Goal: Find specific page/section: Find specific page/section

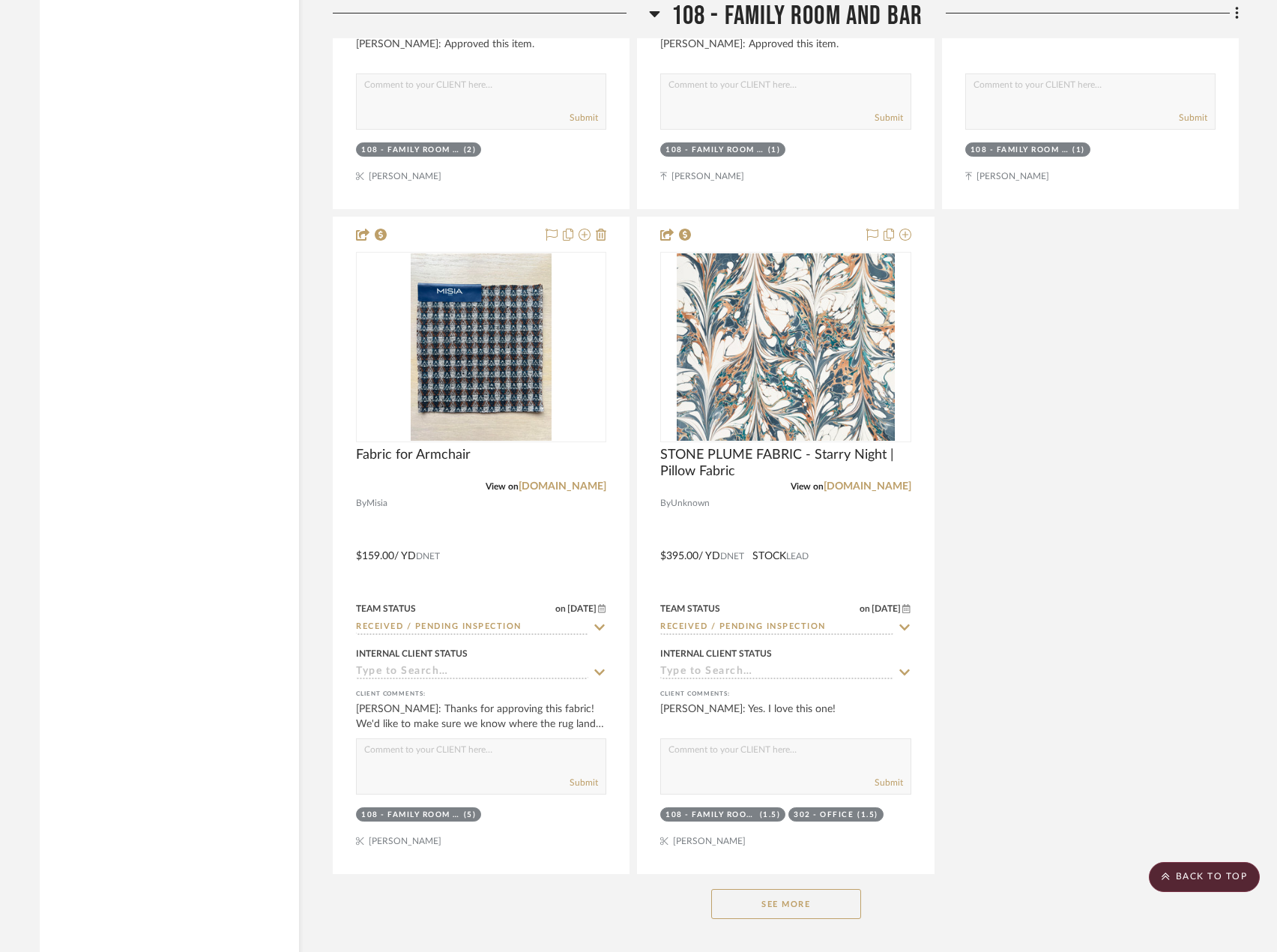
scroll to position [12739, 0]
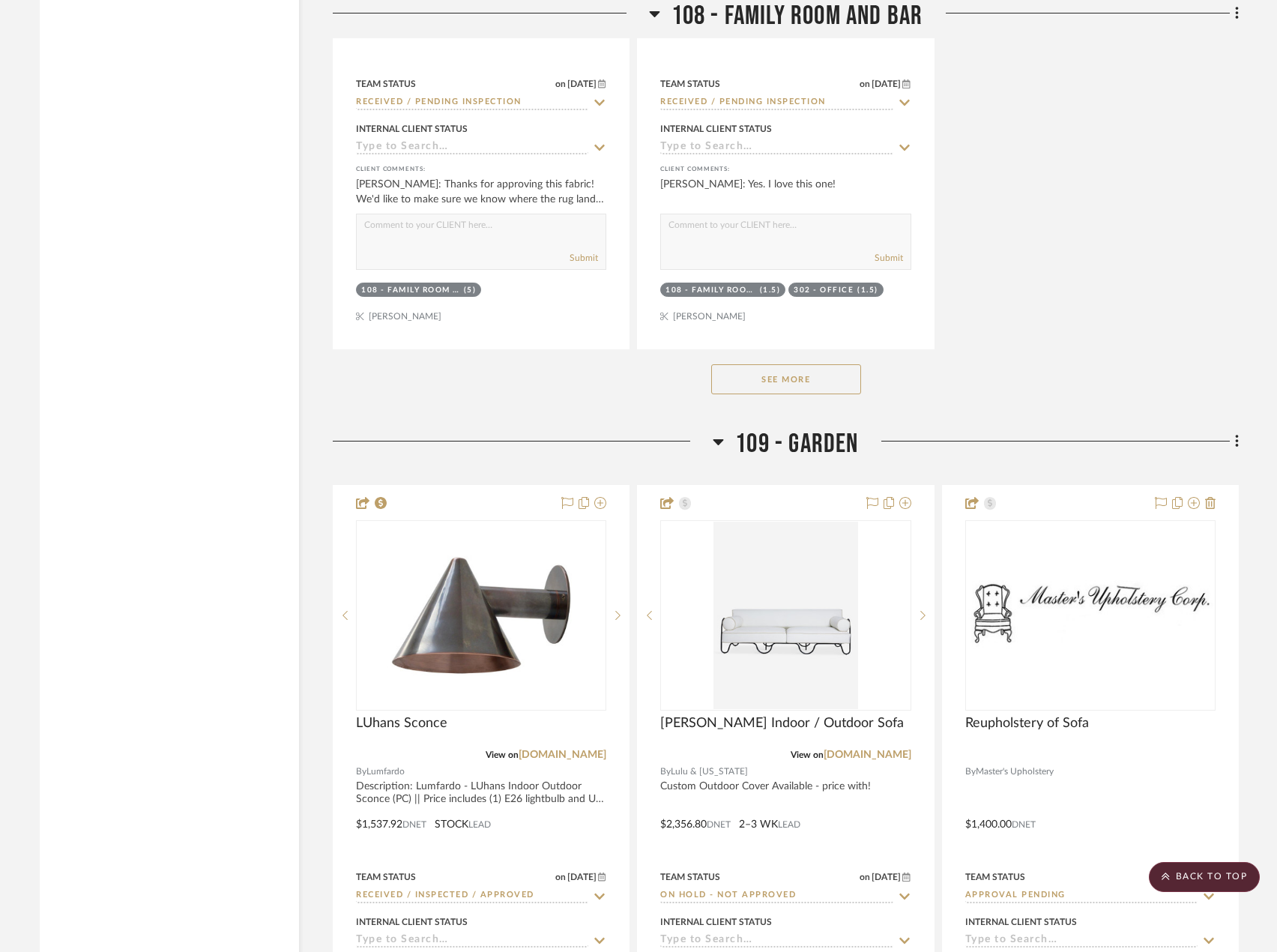
drag, startPoint x: 780, startPoint y: 375, endPoint x: 128, endPoint y: 335, distance: 653.2
click at [780, 374] on button "See More" at bounding box center [786, 379] width 150 height 30
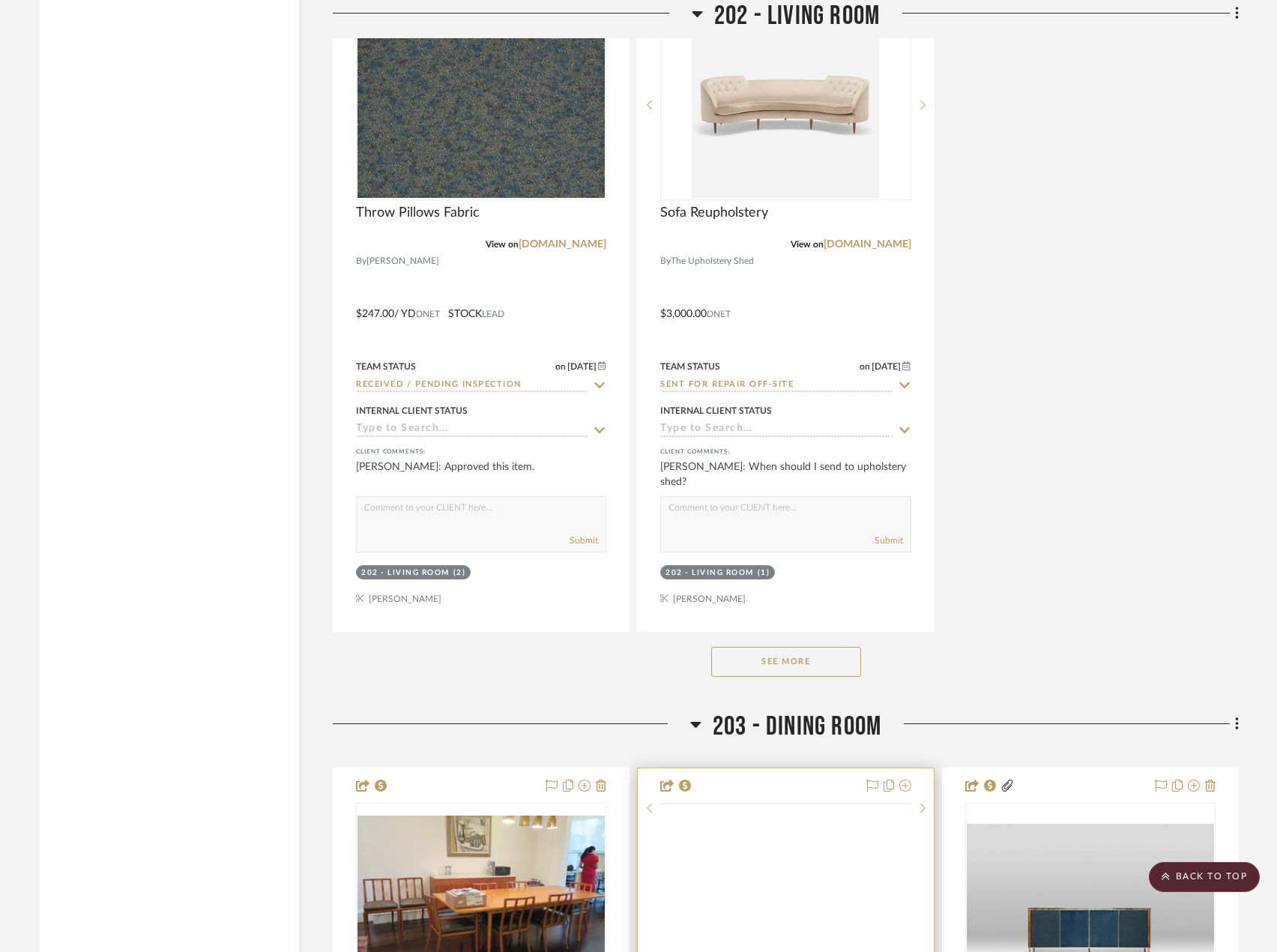
scroll to position [21431, 0]
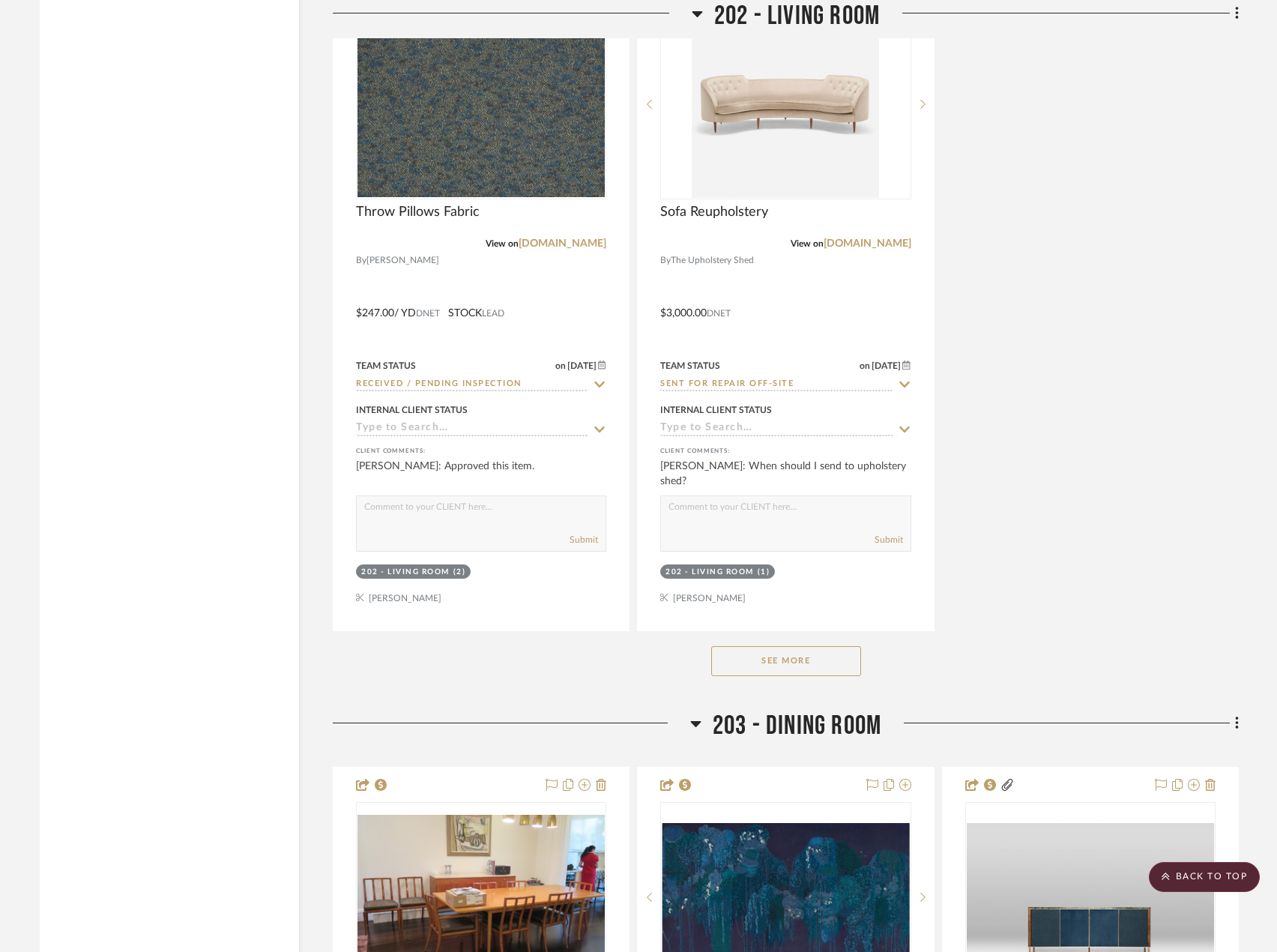
click at [764, 674] on button "See More" at bounding box center [786, 661] width 150 height 30
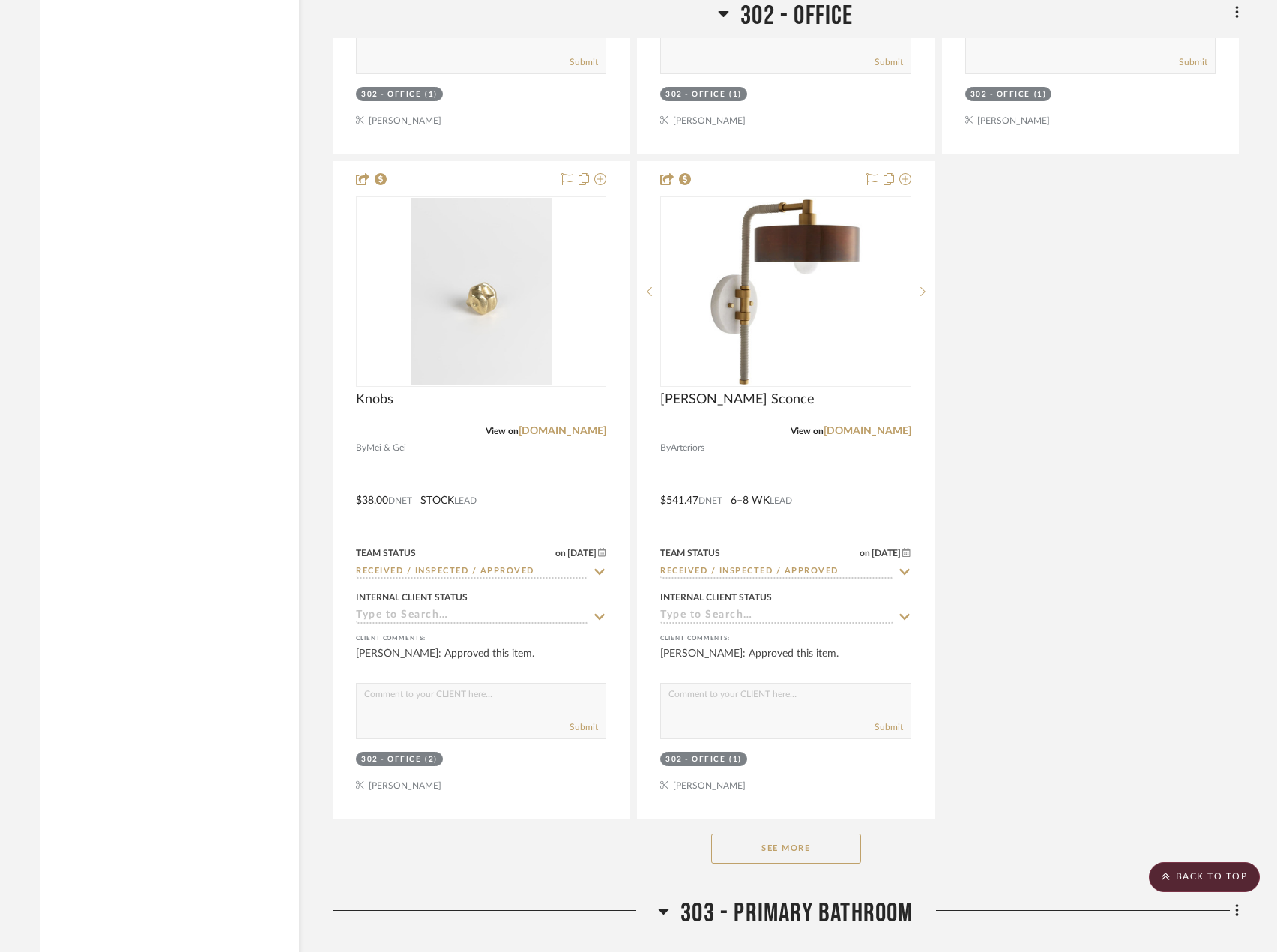
scroll to position [32372, 0]
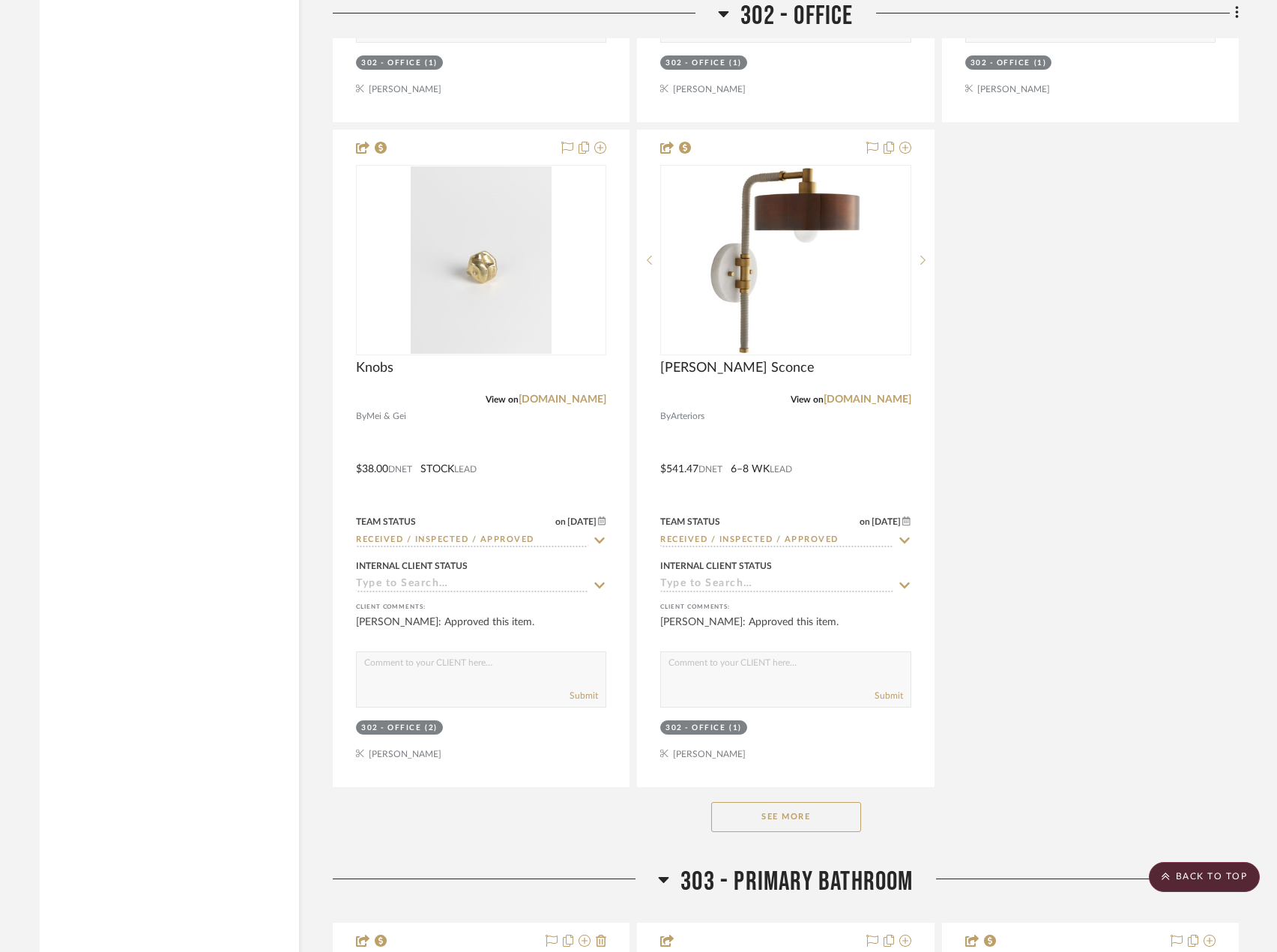
click at [797, 812] on button "See More" at bounding box center [786, 817] width 150 height 30
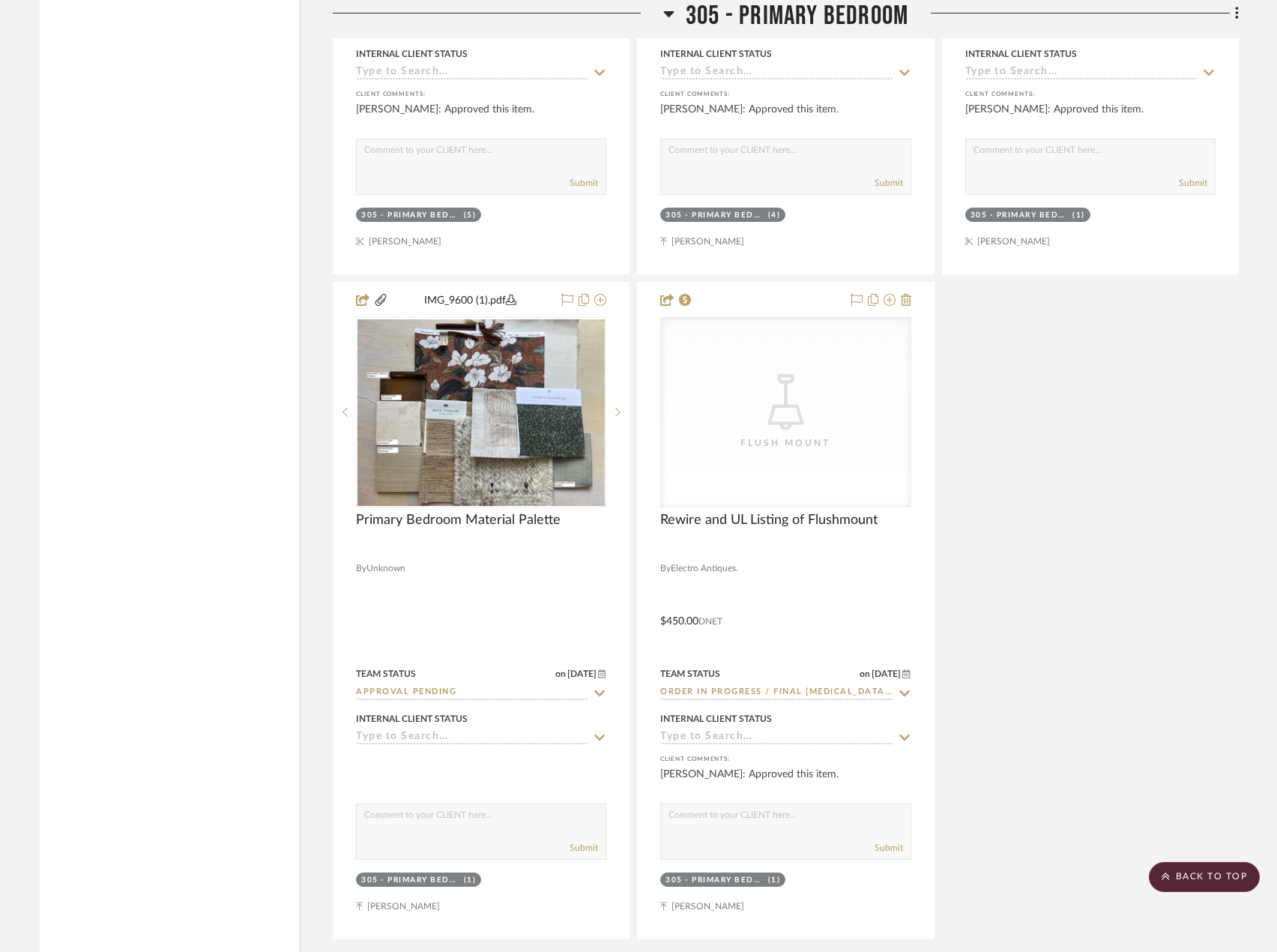
scroll to position [39566, 0]
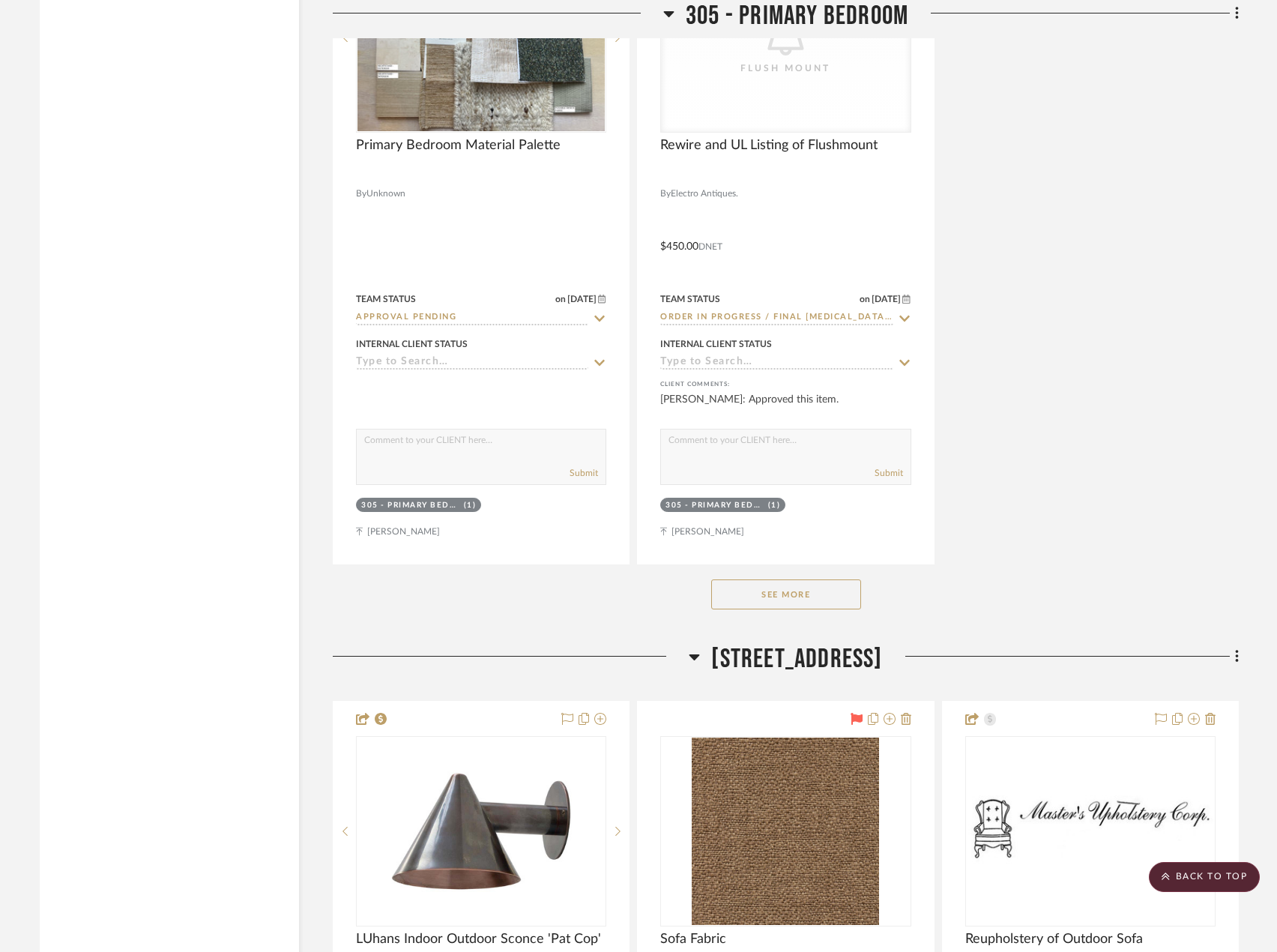
click at [797, 586] on button "See More" at bounding box center [786, 594] width 150 height 30
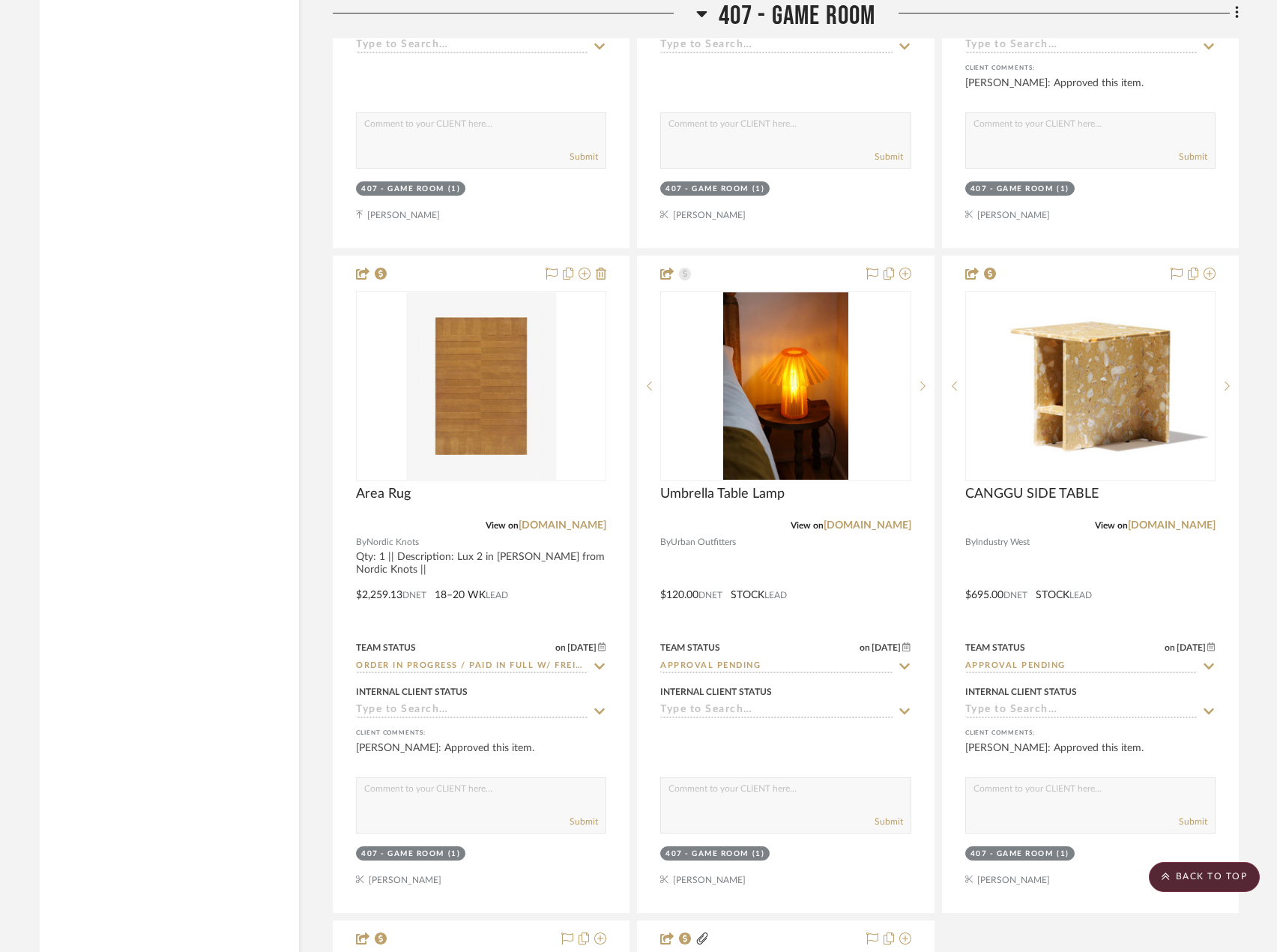
scroll to position [52763, 0]
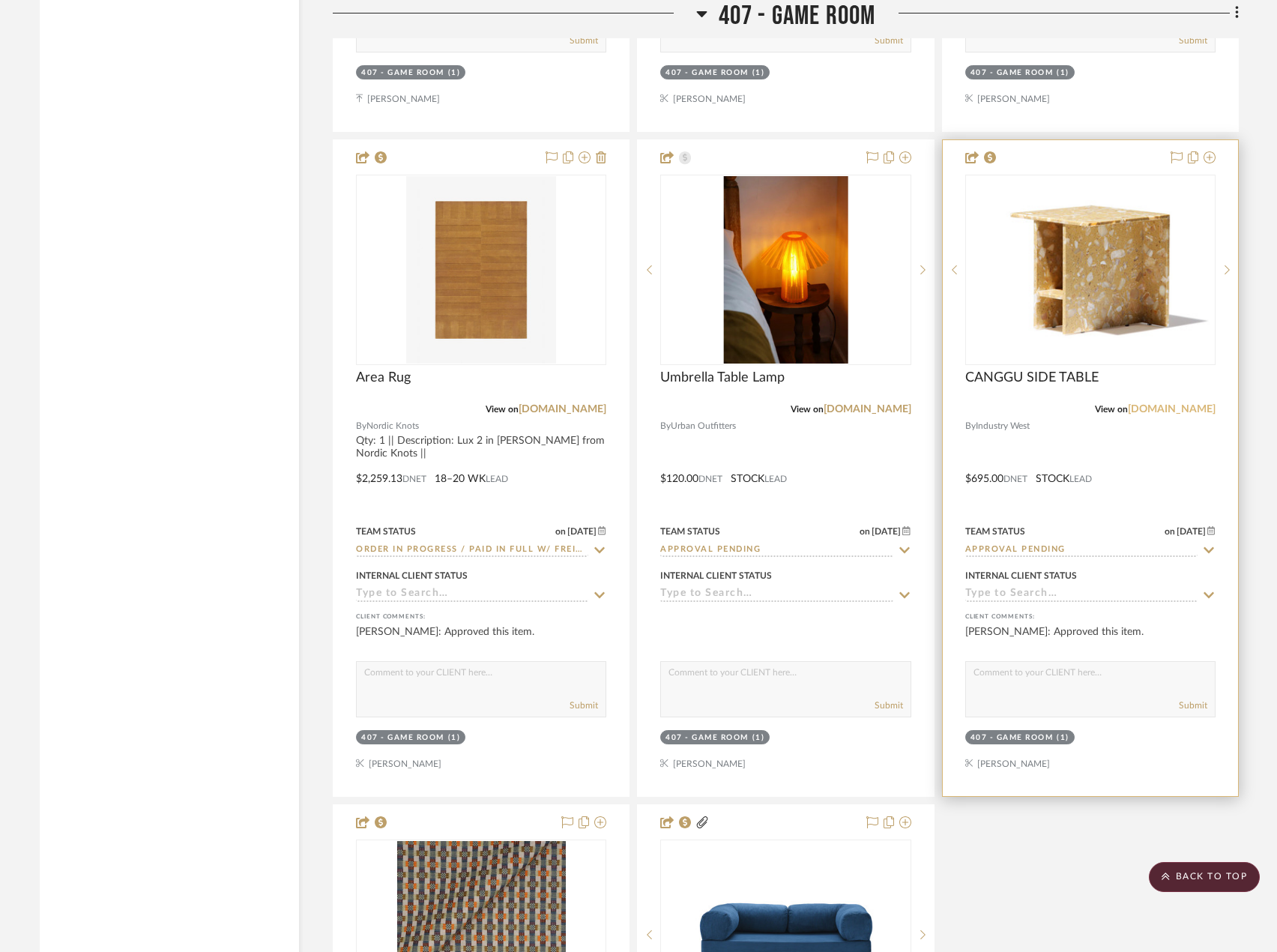
click at [1193, 404] on link "[DOMAIN_NAME]" at bounding box center [1171, 409] width 88 height 10
click at [1174, 457] on div at bounding box center [1090, 468] width 295 height 655
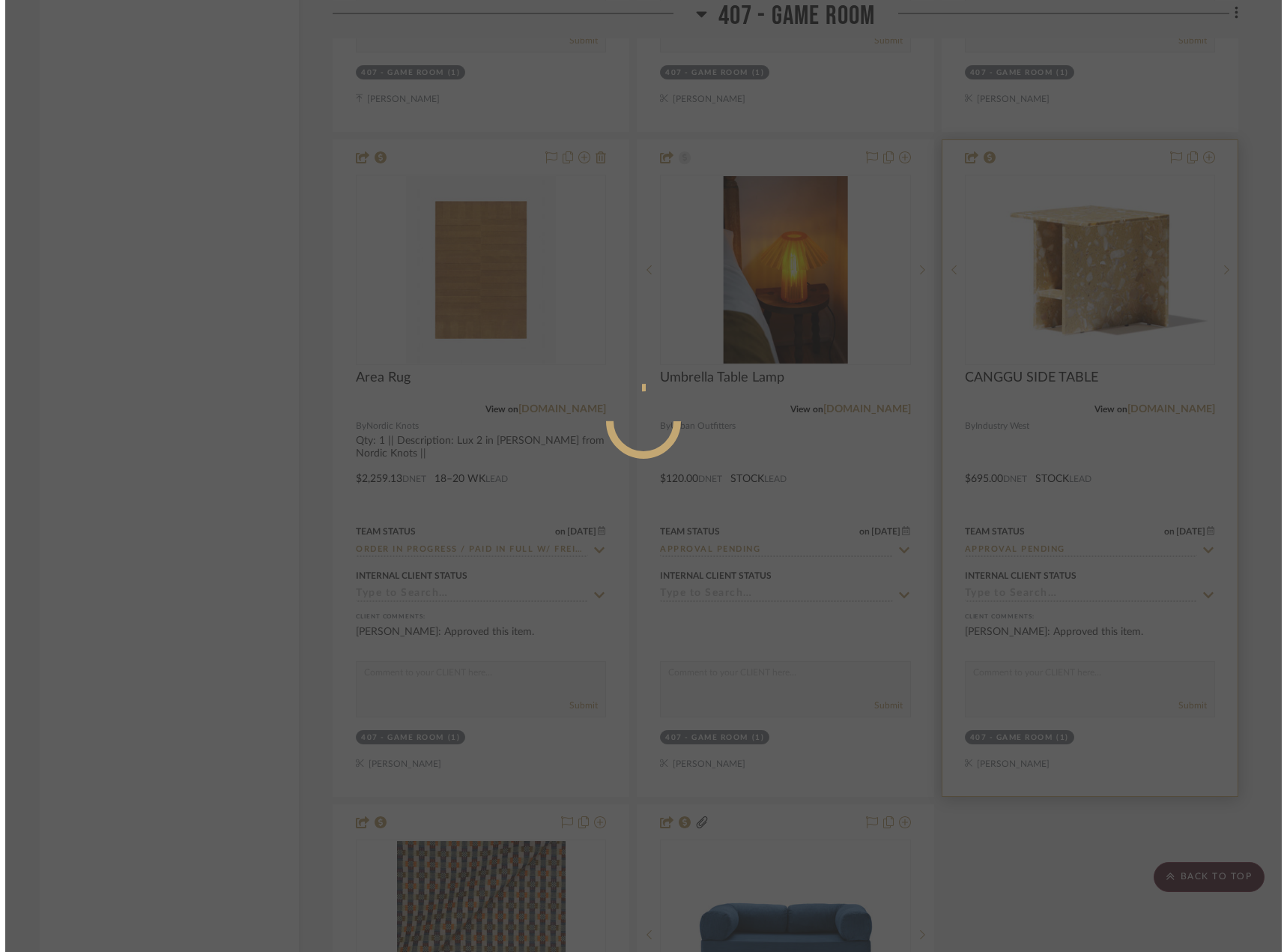
scroll to position [0, 0]
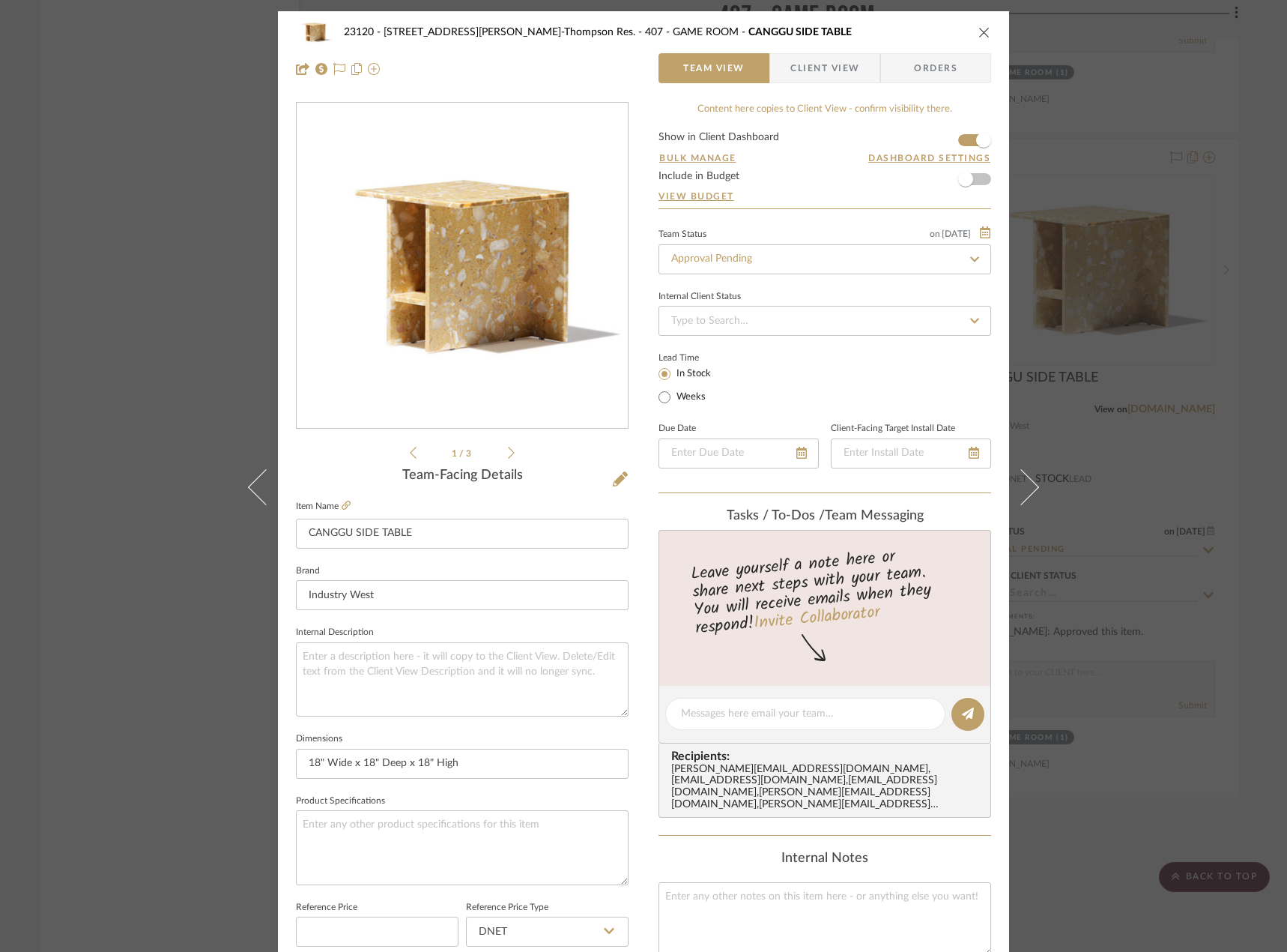
click at [803, 75] on span "Client View" at bounding box center [824, 68] width 69 height 30
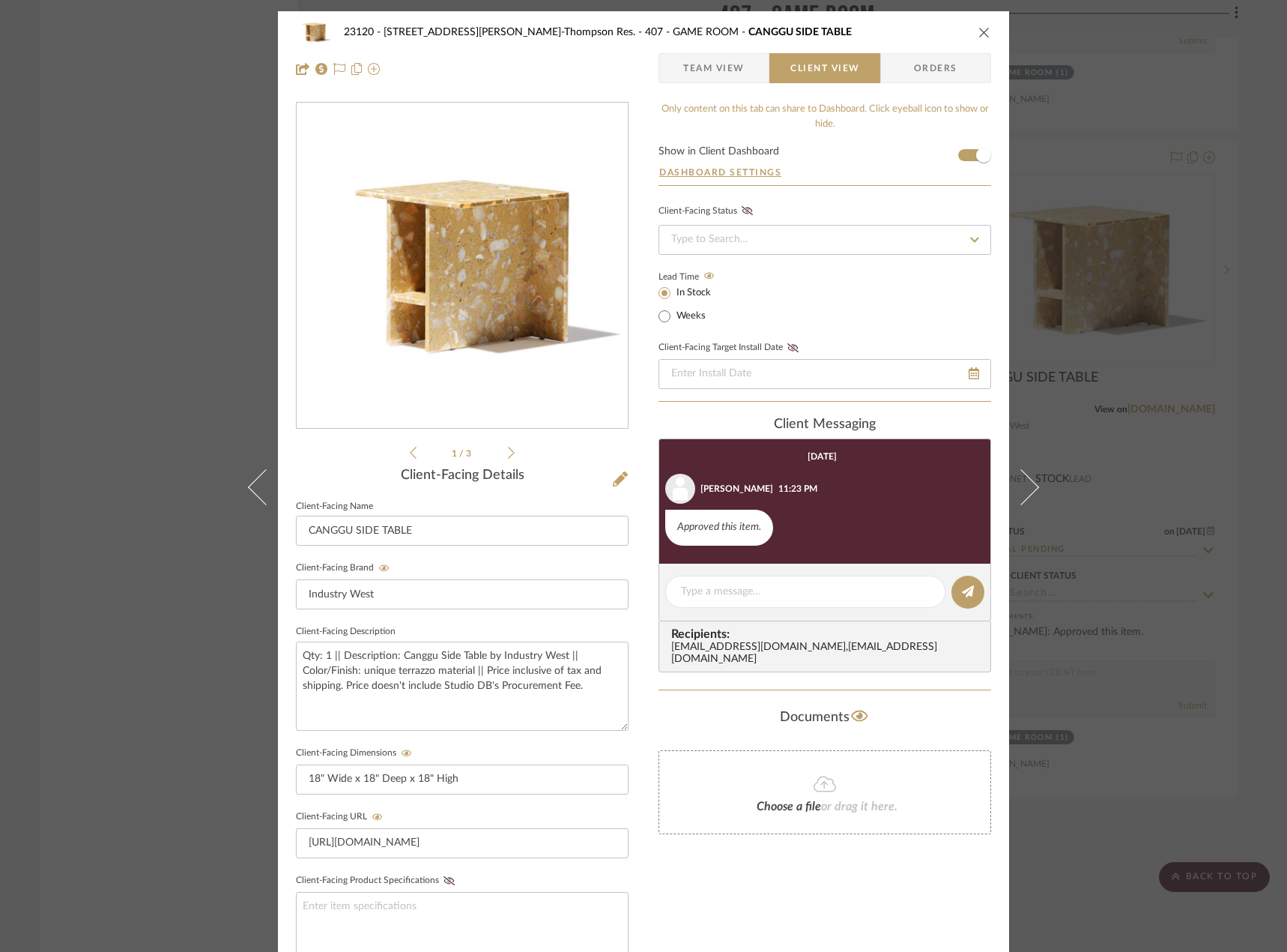
click at [729, 68] on span "Team View" at bounding box center [714, 68] width 62 height 30
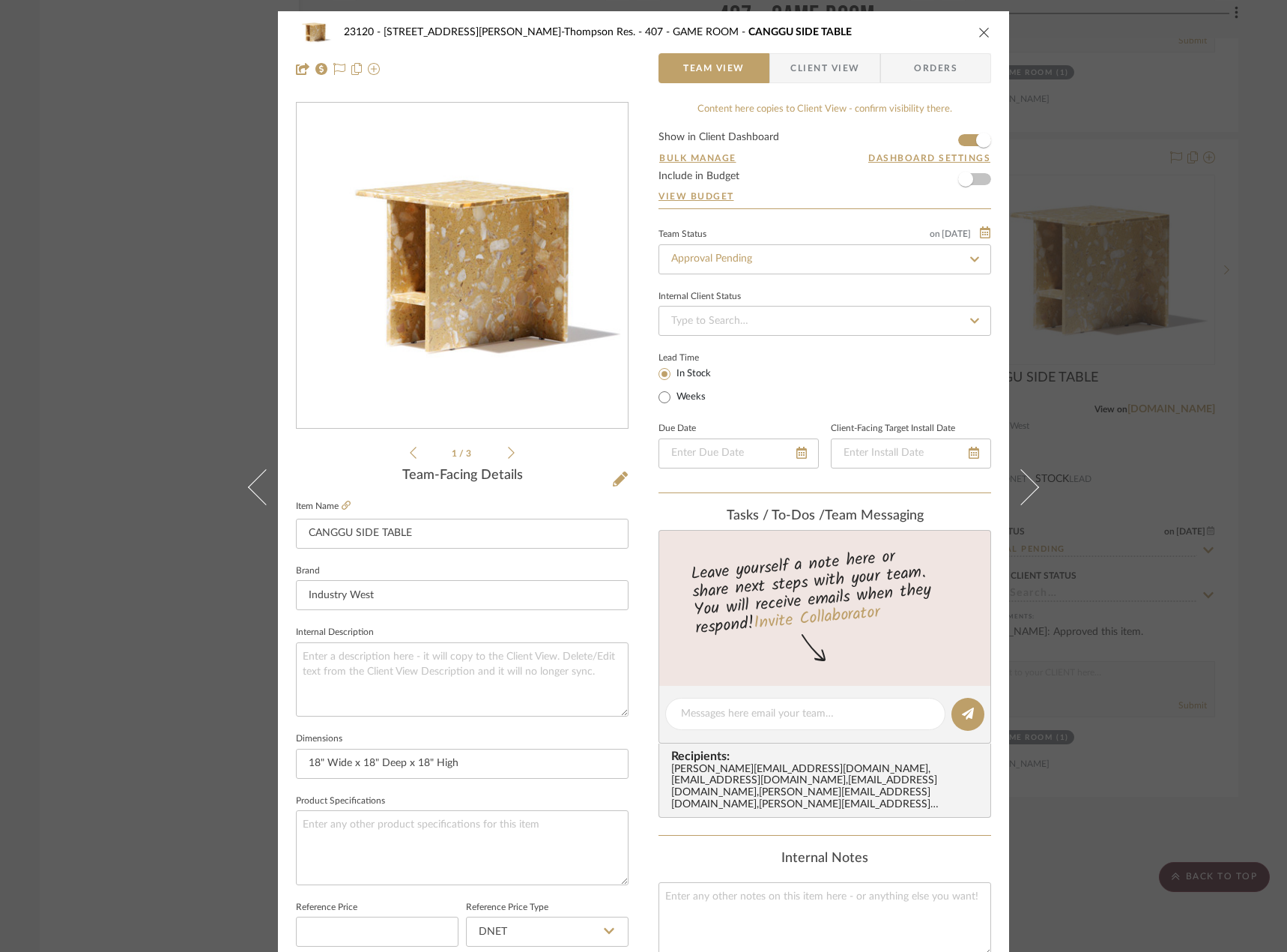
click at [68, 177] on div "23120 - [STREET_ADDRESS][PERSON_NAME]-Thompson Res. 407 - GAME ROOM CANGGU SIDE…" at bounding box center [644, 476] width 1287 height 952
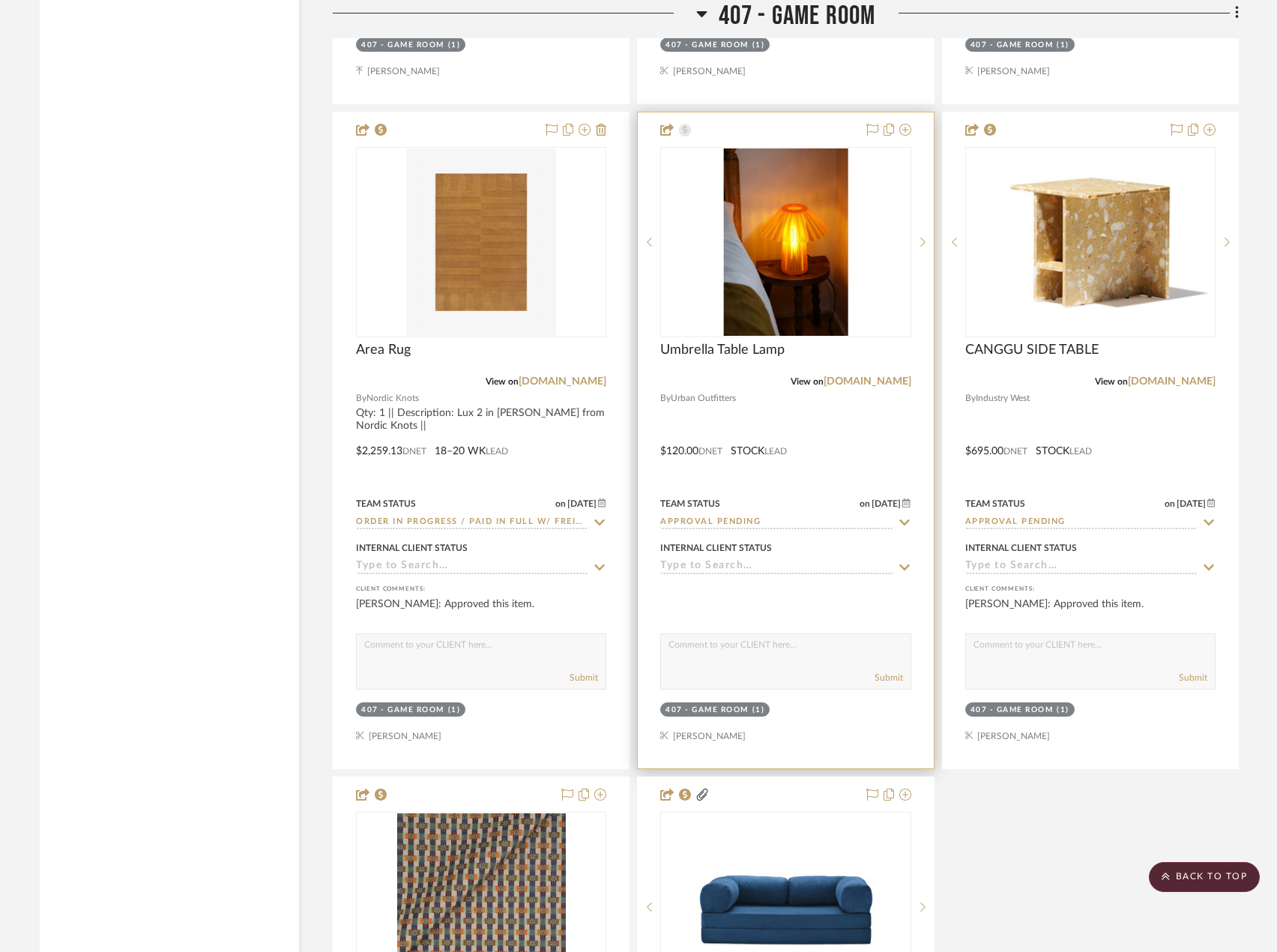
scroll to position [52838, 0]
